Goal: Information Seeking & Learning: Learn about a topic

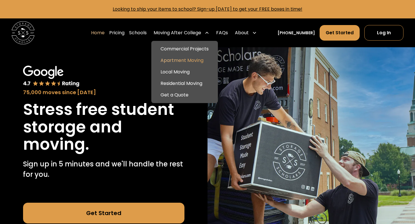
click at [189, 64] on link "Apartment Moving" at bounding box center [185, 61] width 62 height 12
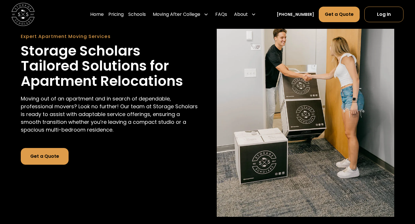
scroll to position [68, 0]
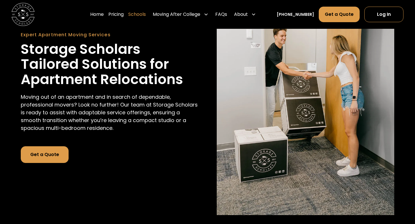
click at [146, 14] on link "Schools" at bounding box center [137, 14] width 18 height 16
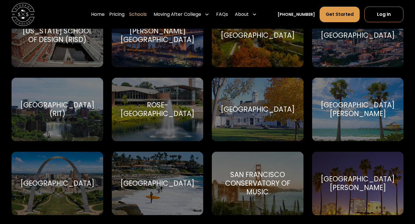
scroll to position [1919, 0]
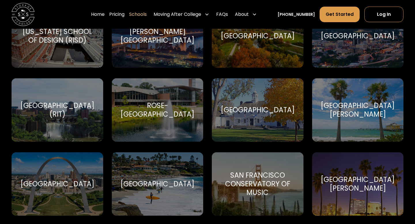
click at [354, 176] on div "[GEOGRAPHIC_DATA][PERSON_NAME]" at bounding box center [358, 184] width 78 height 17
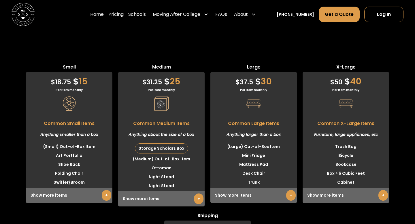
scroll to position [1543, 0]
click at [161, 150] on div "Storage Scholars Box" at bounding box center [161, 149] width 53 height 10
click at [196, 201] on link "+" at bounding box center [199, 199] width 10 height 11
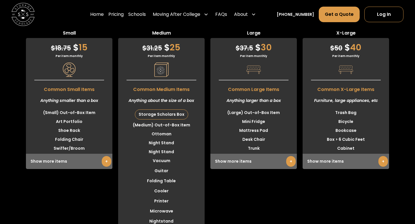
scroll to position [1547, 0]
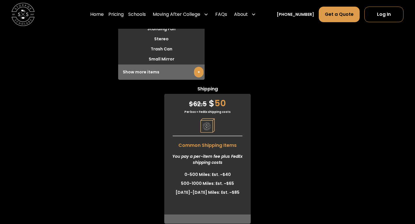
scroll to position [1920, 0]
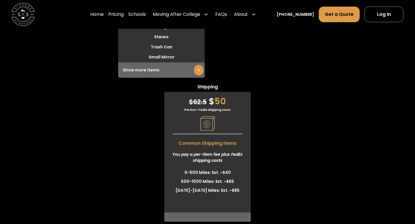
click at [194, 66] on link "+" at bounding box center [199, 70] width 10 height 11
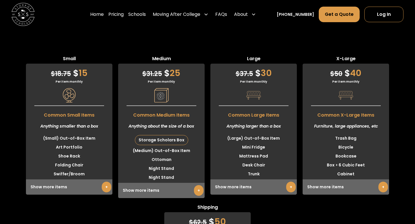
scroll to position [1523, 0]
